Goal: Contribute content: Add original content to the website for others to see

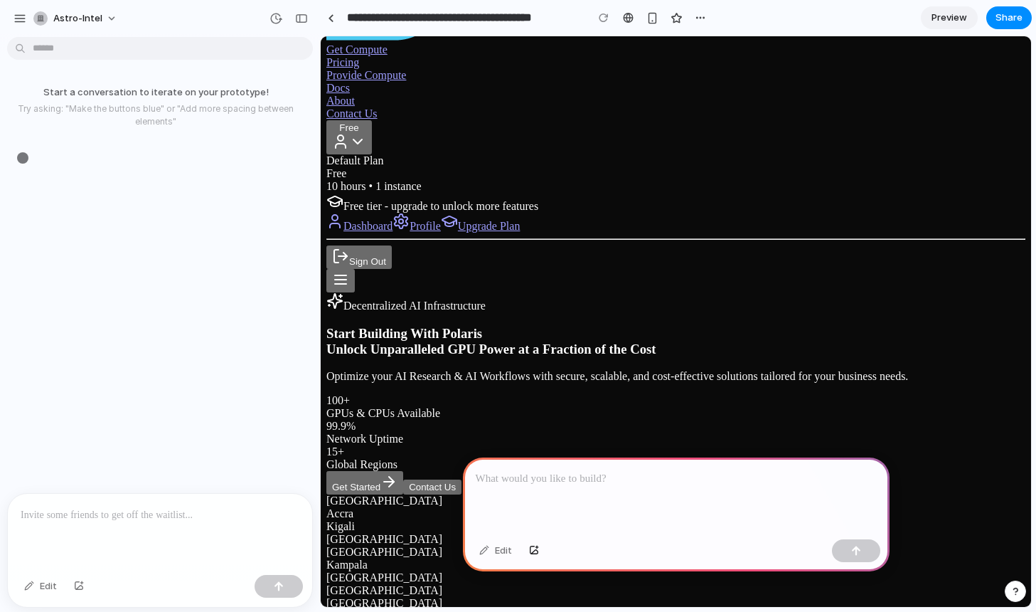
scroll to position [198, 0]
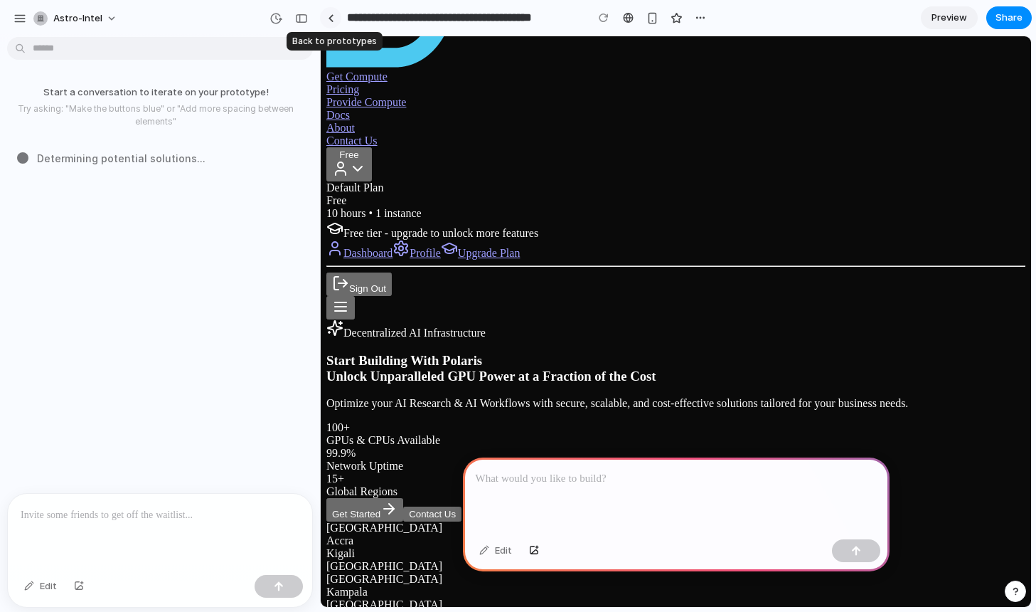
click at [331, 21] on div at bounding box center [331, 18] width 6 height 8
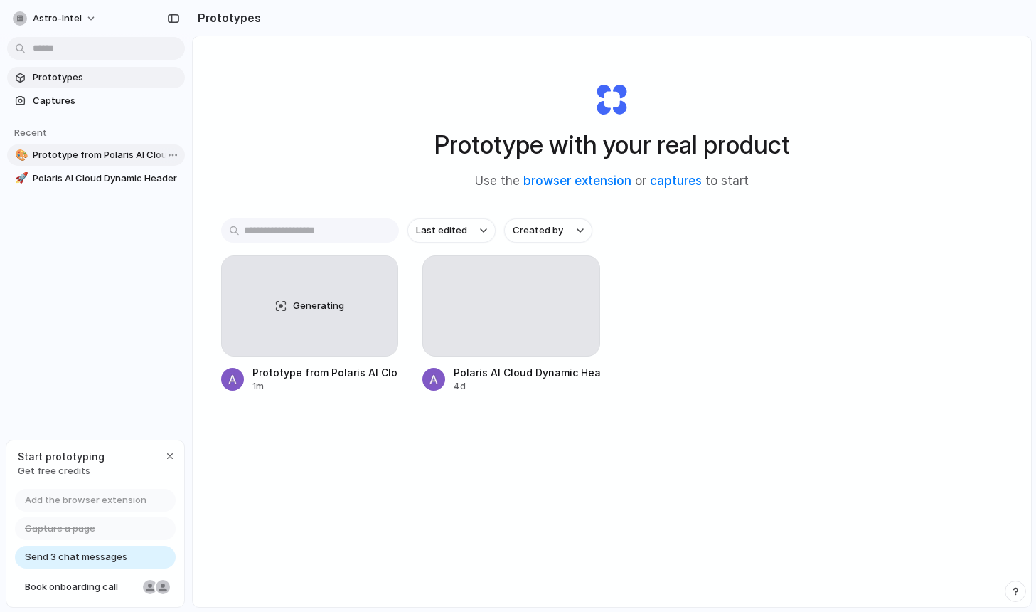
click at [109, 161] on span "Prototype from Polaris AI Cloud Platform v2" at bounding box center [106, 155] width 147 height 14
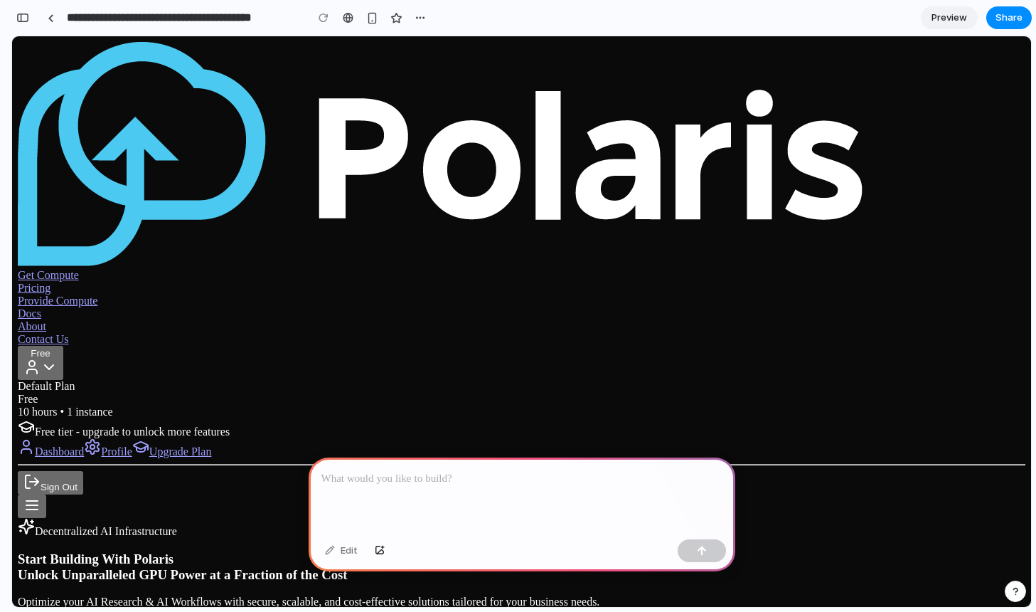
drag, startPoint x: 68, startPoint y: 56, endPoint x: 60, endPoint y: 124, distance: 68.6
click at [468, 484] on p at bounding box center [521, 478] width 401 height 17
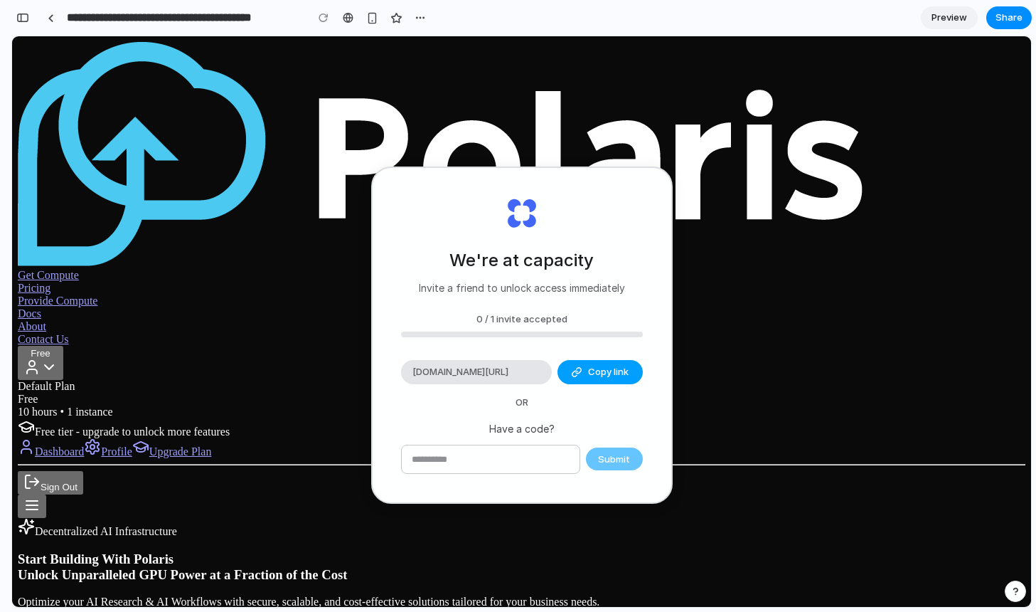
click at [579, 373] on div "button" at bounding box center [576, 371] width 11 height 11
type input "**********"
